Goal: Information Seeking & Learning: Learn about a topic

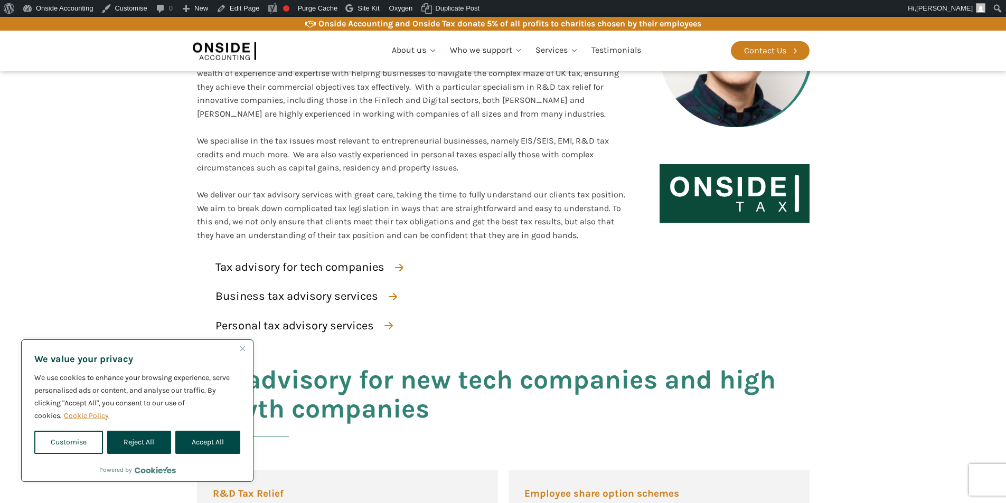
scroll to position [264, 0]
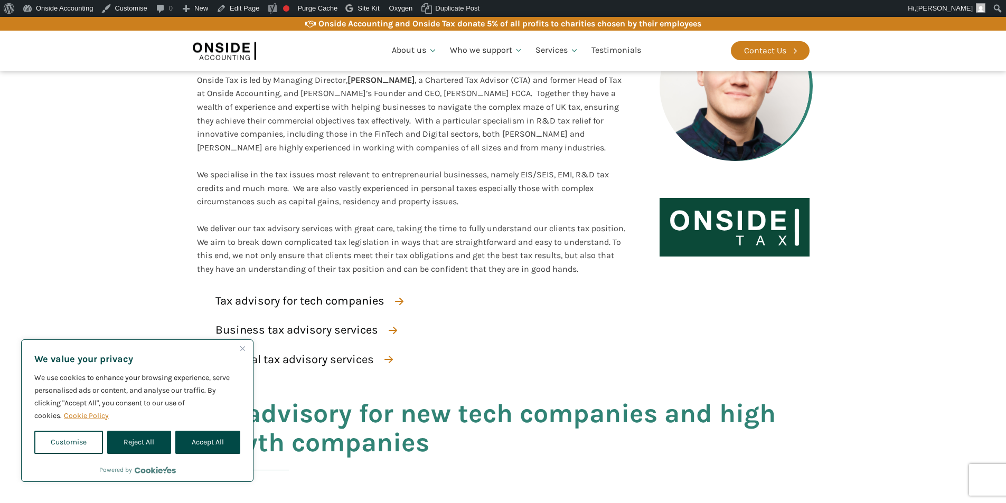
click at [99, 415] on link "Cookie Policy" at bounding box center [86, 416] width 46 height 10
click at [139, 443] on button "Reject All" at bounding box center [138, 442] width 63 height 23
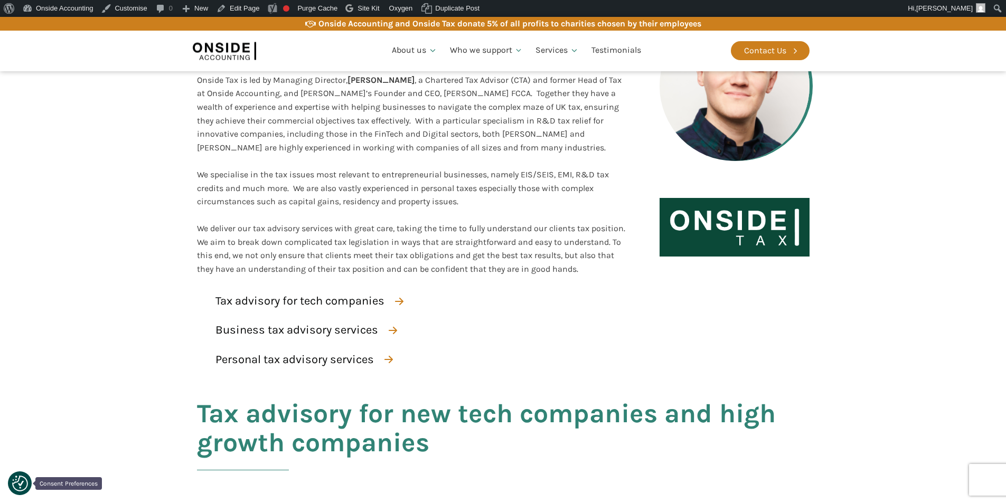
click at [20, 485] on img "Consent Preferences" at bounding box center [20, 484] width 16 height 16
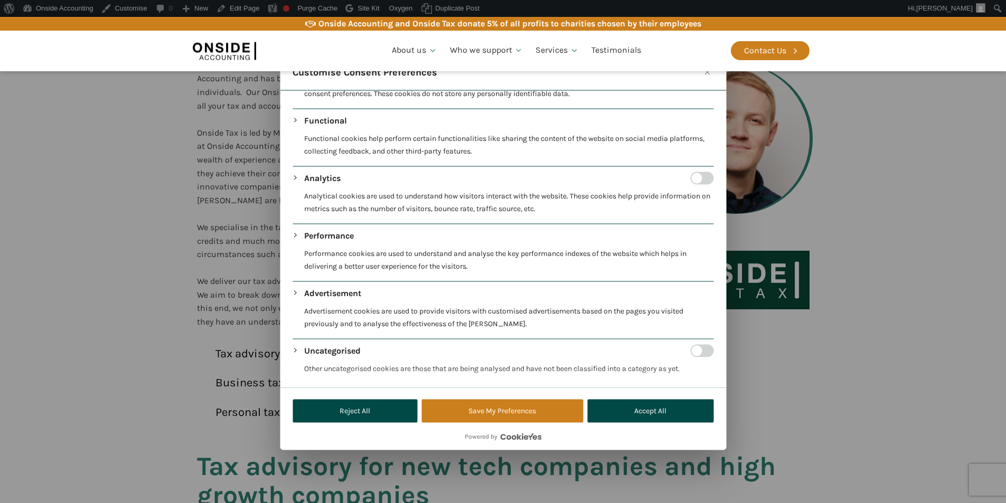
scroll to position [114, 0]
click at [498, 417] on button "Save My Preferences" at bounding box center [502, 411] width 162 height 23
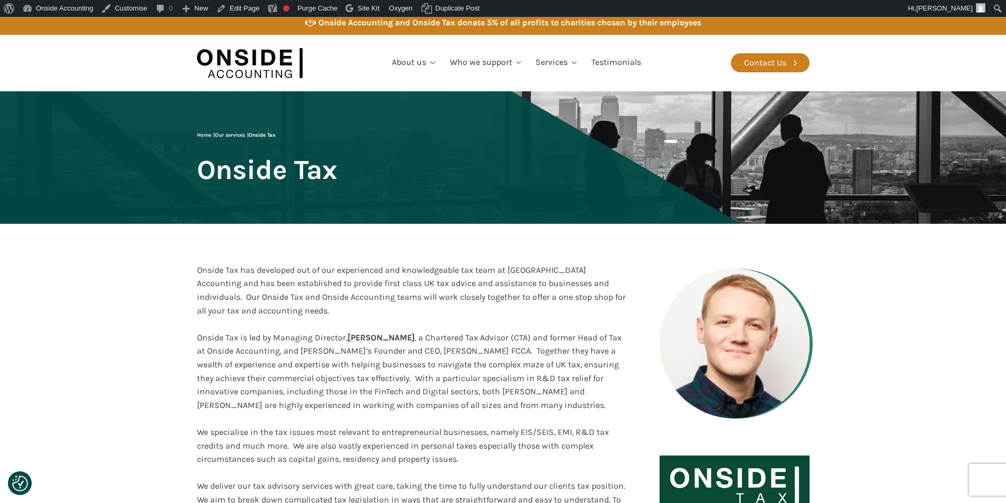
scroll to position [0, 0]
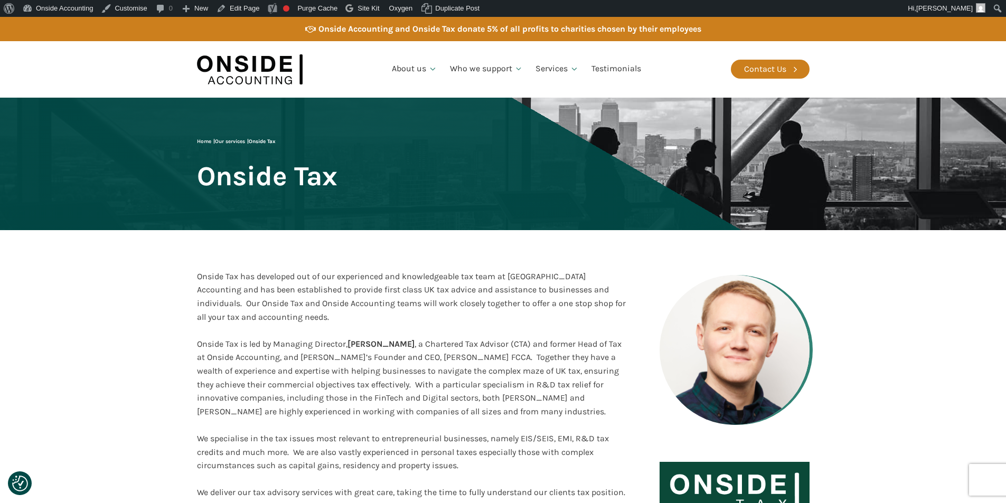
click at [138, 331] on section "Onside Tax has developed out of our experienced and knowledgeable tax team at O…" at bounding box center [503, 391] width 1006 height 323
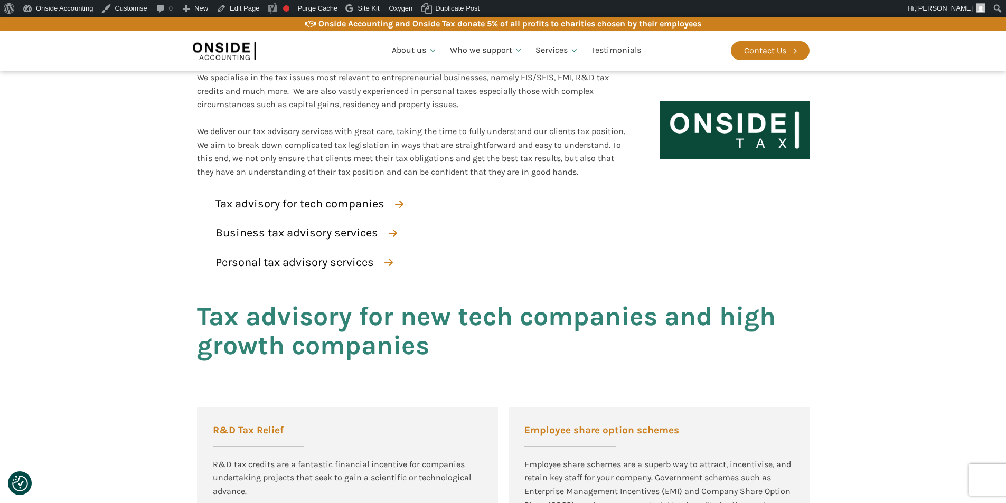
scroll to position [370, 0]
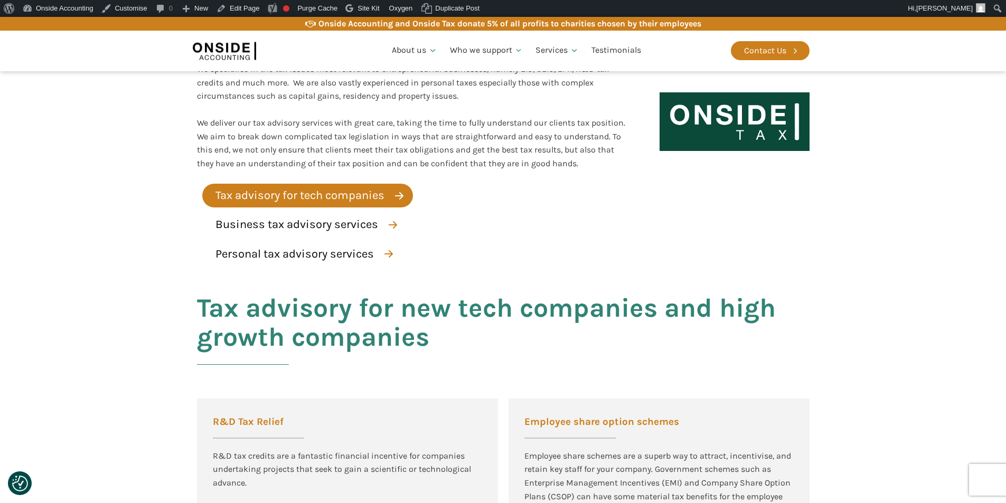
click at [308, 196] on div "Tax advisory for tech companies" at bounding box center [299, 195] width 169 height 18
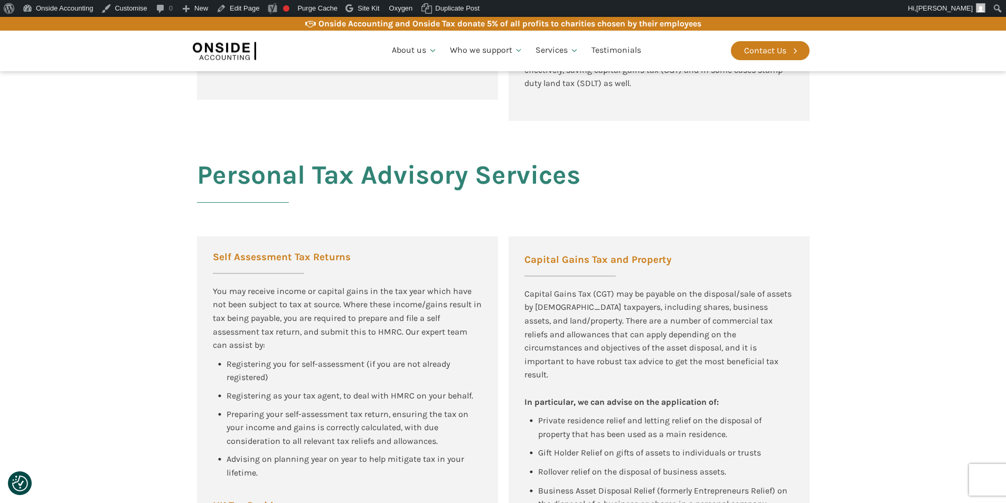
scroll to position [1520, 0]
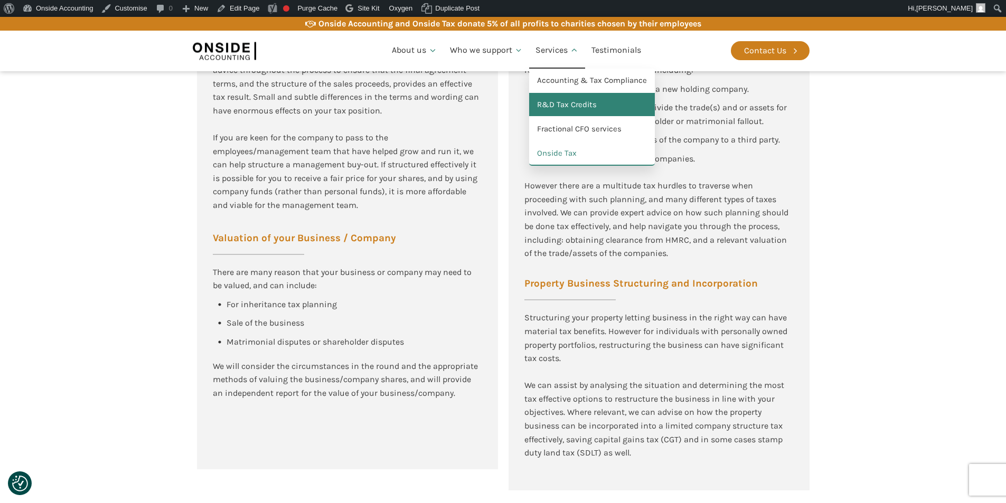
click at [559, 100] on link "R&D Tax Credits" at bounding box center [592, 105] width 126 height 24
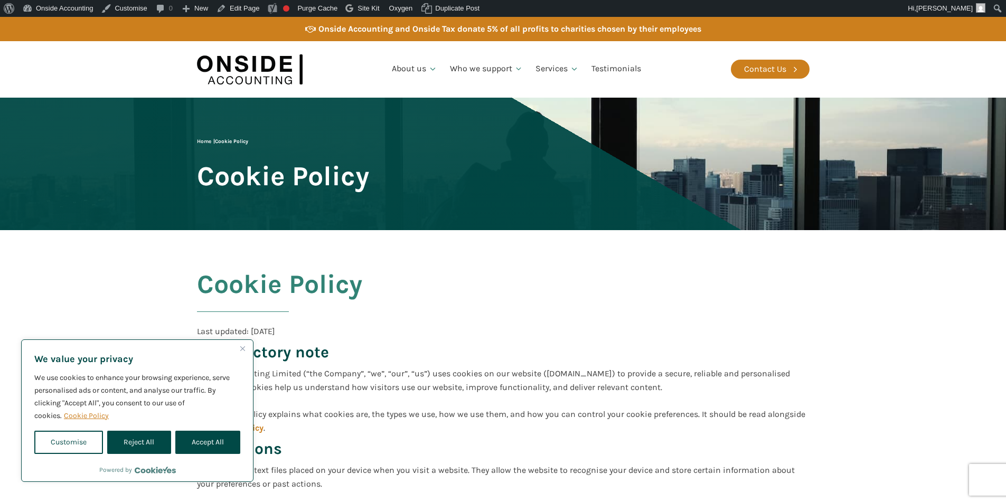
click at [243, 349] on img "Close" at bounding box center [242, 348] width 5 height 5
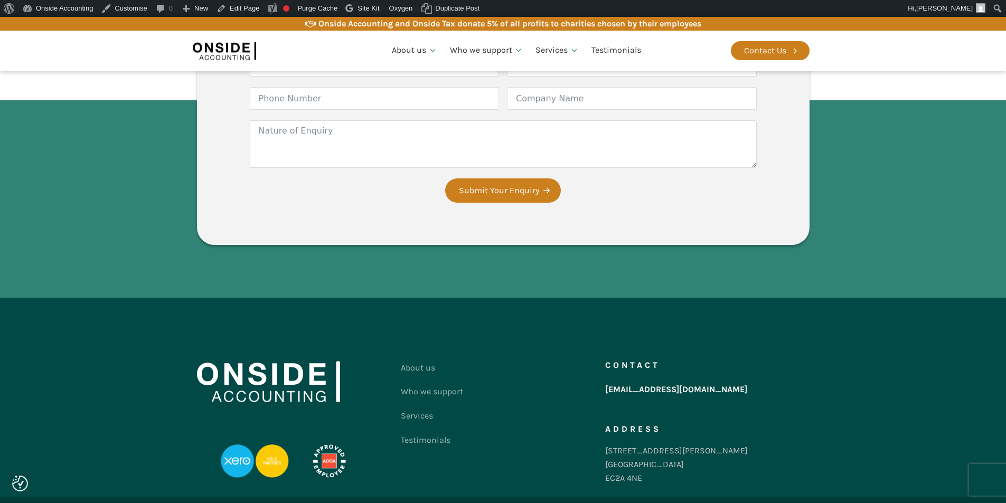
scroll to position [1584, 0]
